Goal: Find contact information: Find contact information

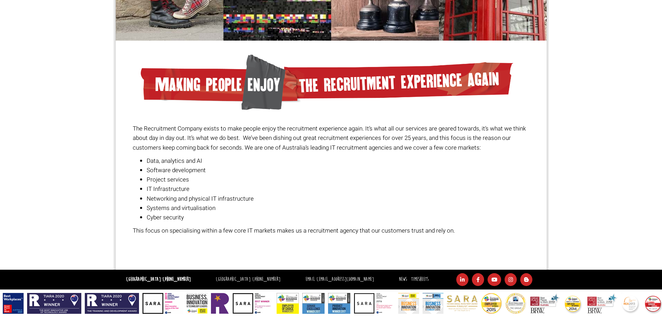
scroll to position [452, 0]
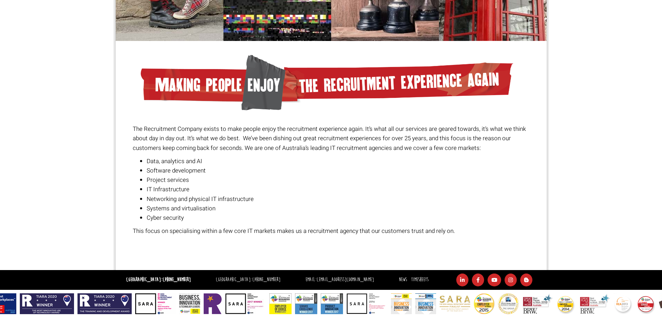
click at [287, 188] on li "IT Infrastructure" at bounding box center [338, 189] width 382 height 9
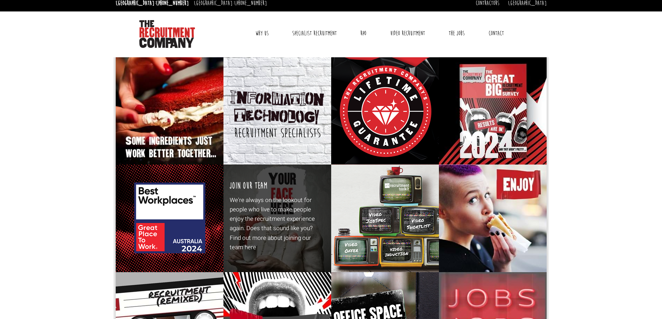
scroll to position [0, 0]
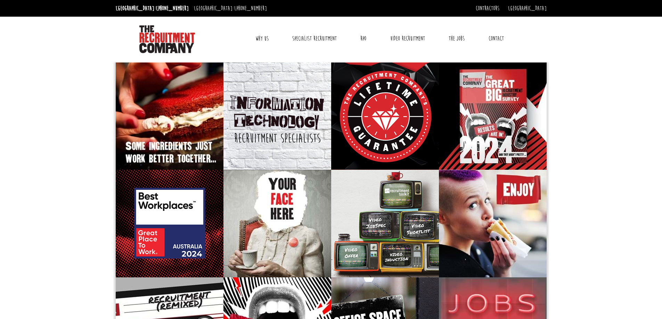
click at [259, 34] on link "Why Us" at bounding box center [262, 38] width 24 height 17
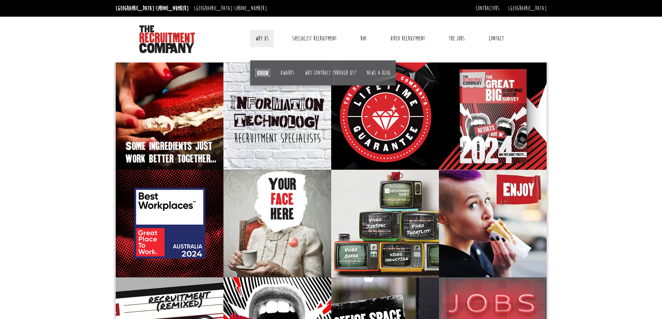
click at [265, 74] on link "Reviews" at bounding box center [262, 73] width 15 height 8
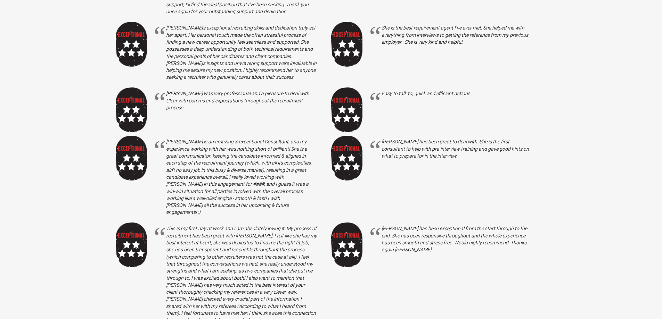
scroll to position [2235, 0]
drag, startPoint x: 332, startPoint y: 232, endPoint x: 620, endPoint y: 136, distance: 303.0
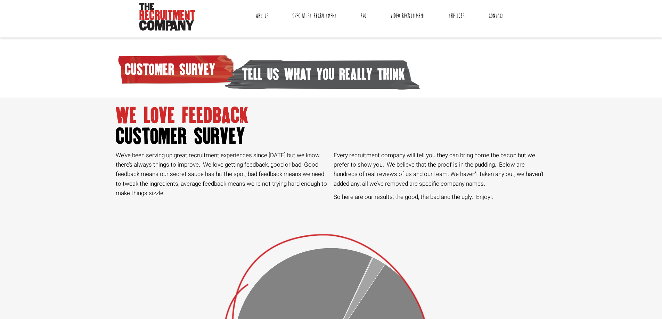
scroll to position [0, 0]
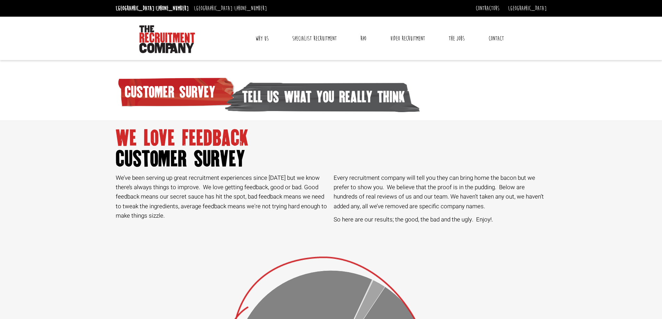
click at [496, 36] on link "Contact" at bounding box center [496, 38] width 26 height 17
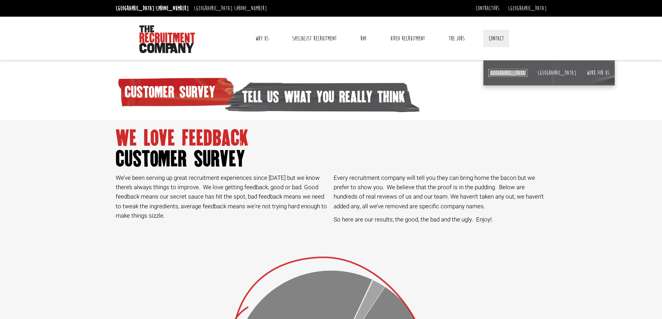
click at [495, 76] on link "[GEOGRAPHIC_DATA]" at bounding box center [507, 73] width 39 height 8
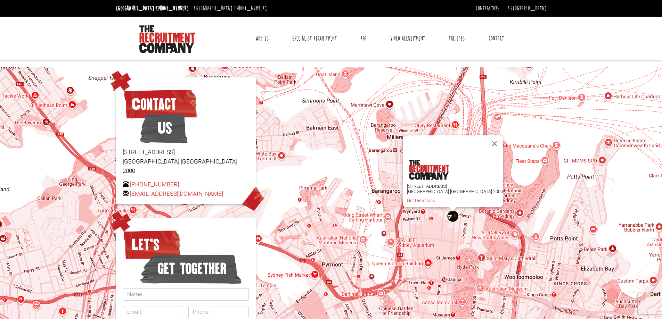
drag, startPoint x: 231, startPoint y: 185, endPoint x: 125, endPoint y: 186, distance: 105.6
click at [125, 186] on p "[PHONE_NUMBER] [EMAIL_ADDRESS][DOMAIN_NAME]" at bounding box center [186, 189] width 126 height 19
click at [125, 191] on span at bounding box center [126, 194] width 6 height 6
drag, startPoint x: 239, startPoint y: 182, endPoint x: 131, endPoint y: 185, distance: 108.1
click at [131, 185] on p "[PHONE_NUMBER] [EMAIL_ADDRESS][DOMAIN_NAME]" at bounding box center [186, 189] width 126 height 19
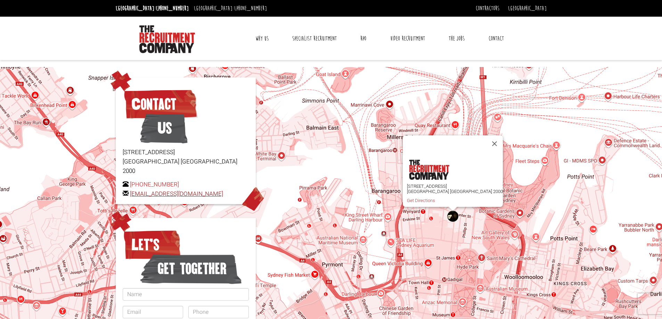
copy link "[EMAIL_ADDRESS][DOMAIN_NAME]"
